Goal: Task Accomplishment & Management: Manage account settings

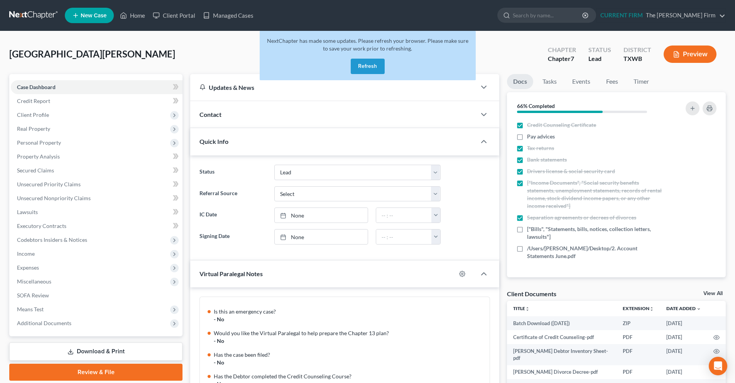
select select "10"
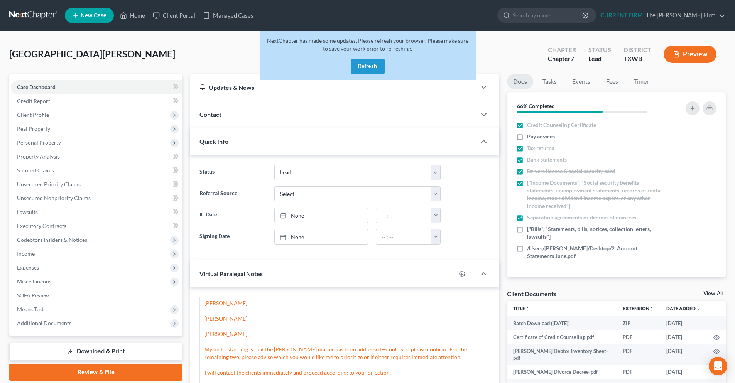
click at [361, 62] on button "Refresh" at bounding box center [368, 66] width 34 height 15
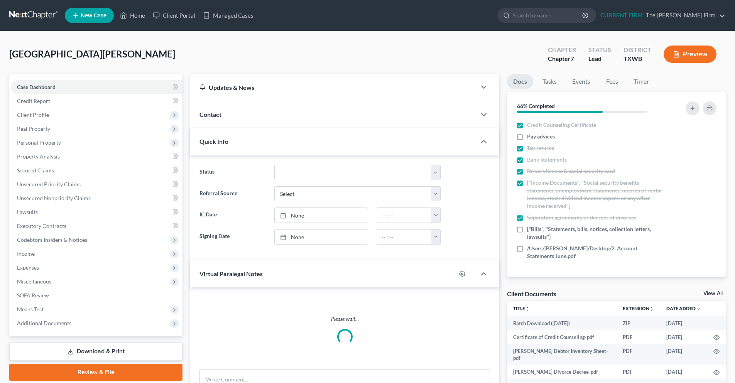
click at [30, 18] on link at bounding box center [33, 15] width 49 height 14
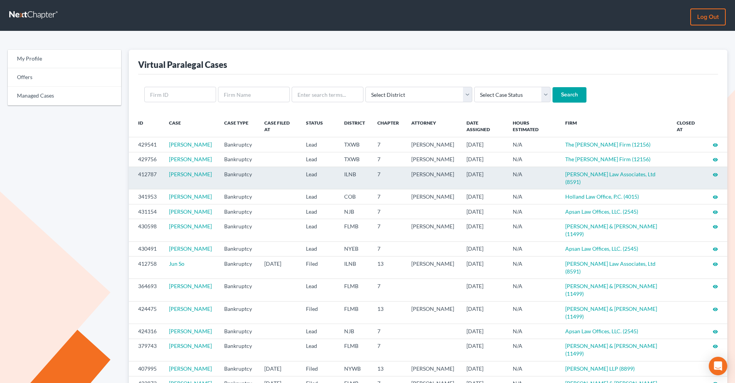
click at [715, 177] on icon "visibility" at bounding box center [714, 174] width 5 height 5
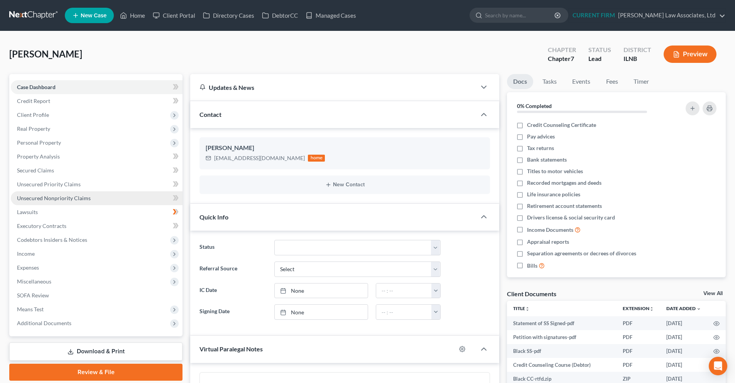
scroll to position [353, 0]
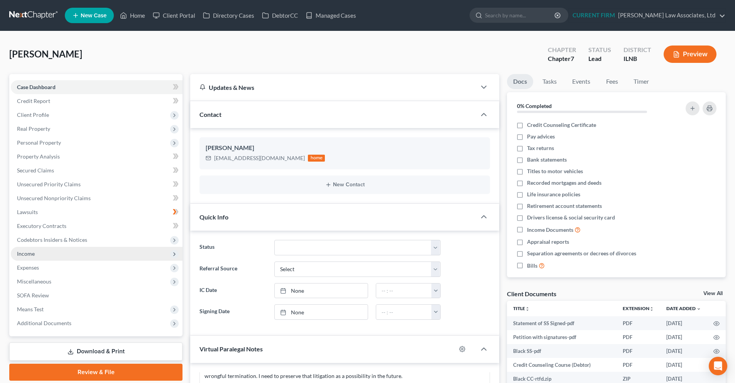
click at [51, 253] on span "Income" at bounding box center [97, 254] width 172 height 14
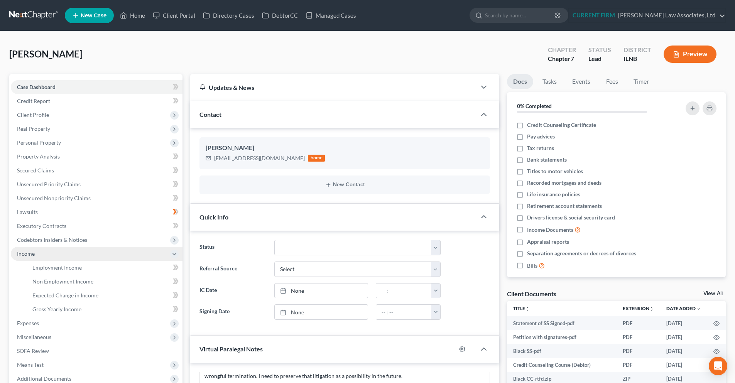
click at [44, 257] on span "Income" at bounding box center [97, 254] width 172 height 14
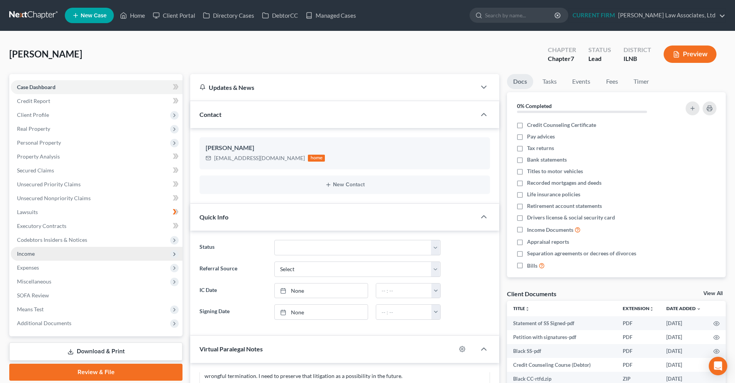
click at [49, 253] on span "Income" at bounding box center [97, 254] width 172 height 14
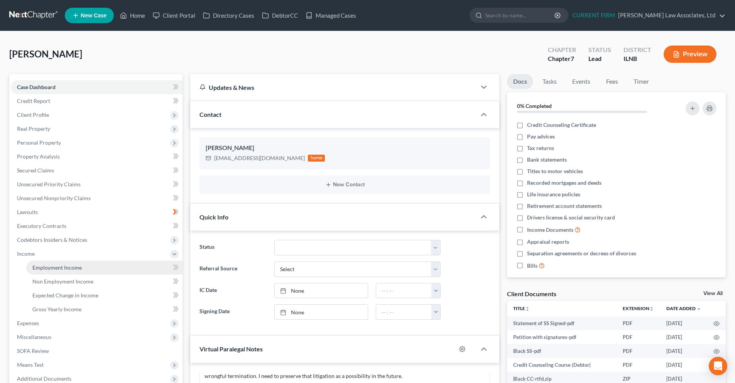
click at [67, 269] on span "Employment Income" at bounding box center [56, 267] width 49 height 7
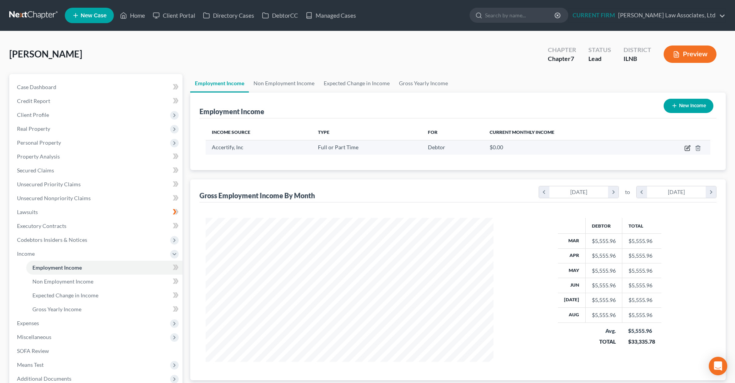
click at [685, 150] on icon "button" at bounding box center [687, 148] width 6 height 6
select select "0"
select select "14"
select select "2"
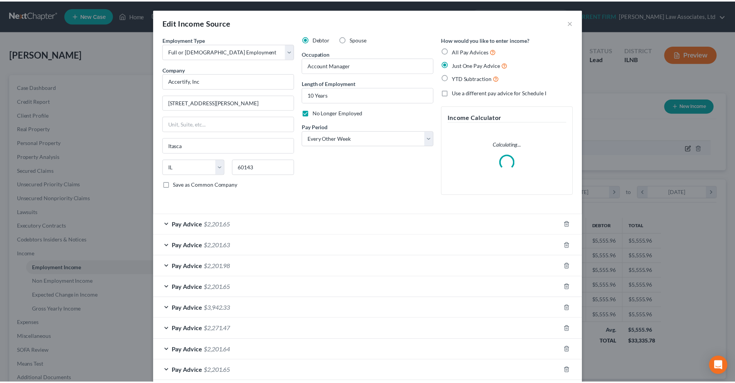
scroll to position [145, 306]
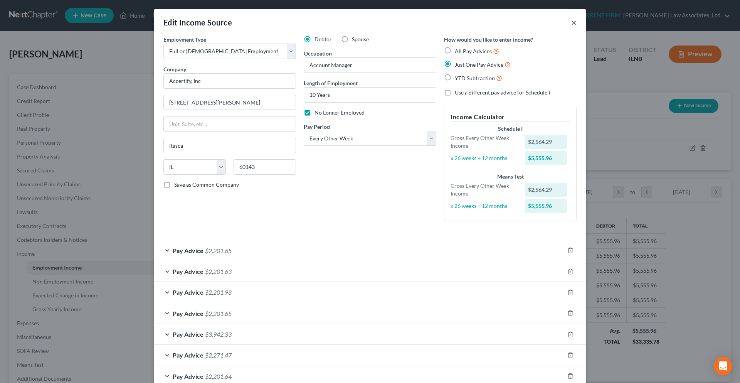
click at [572, 24] on button "×" at bounding box center [574, 22] width 5 height 9
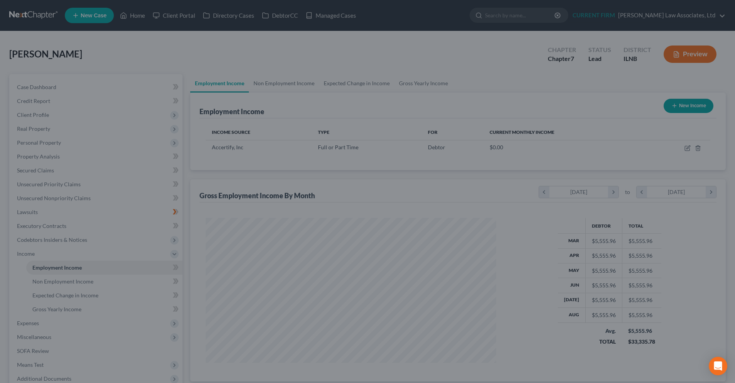
scroll to position [385518, 385359]
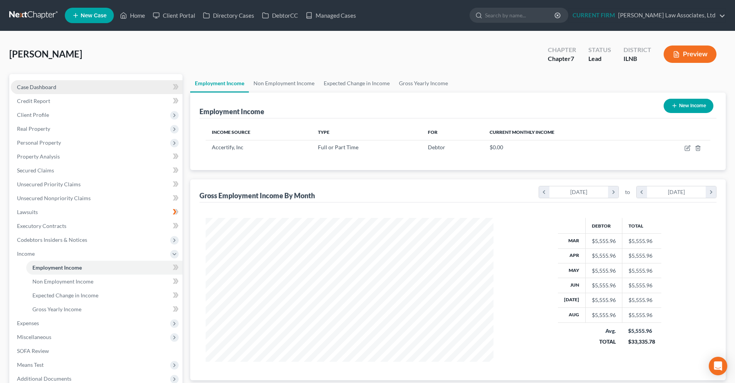
click at [52, 89] on span "Case Dashboard" at bounding box center [36, 87] width 39 height 7
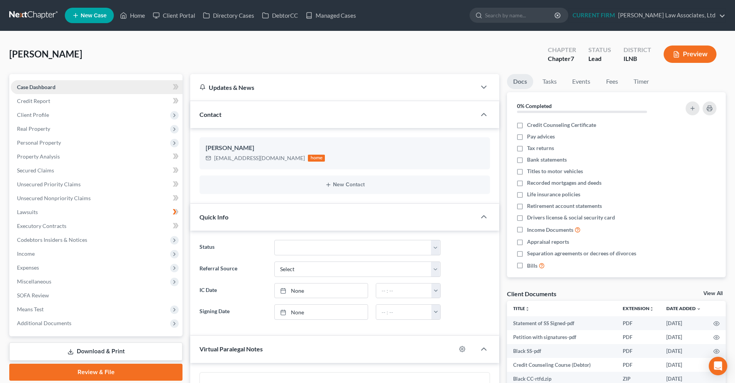
scroll to position [353, 0]
